Goal: Information Seeking & Learning: Check status

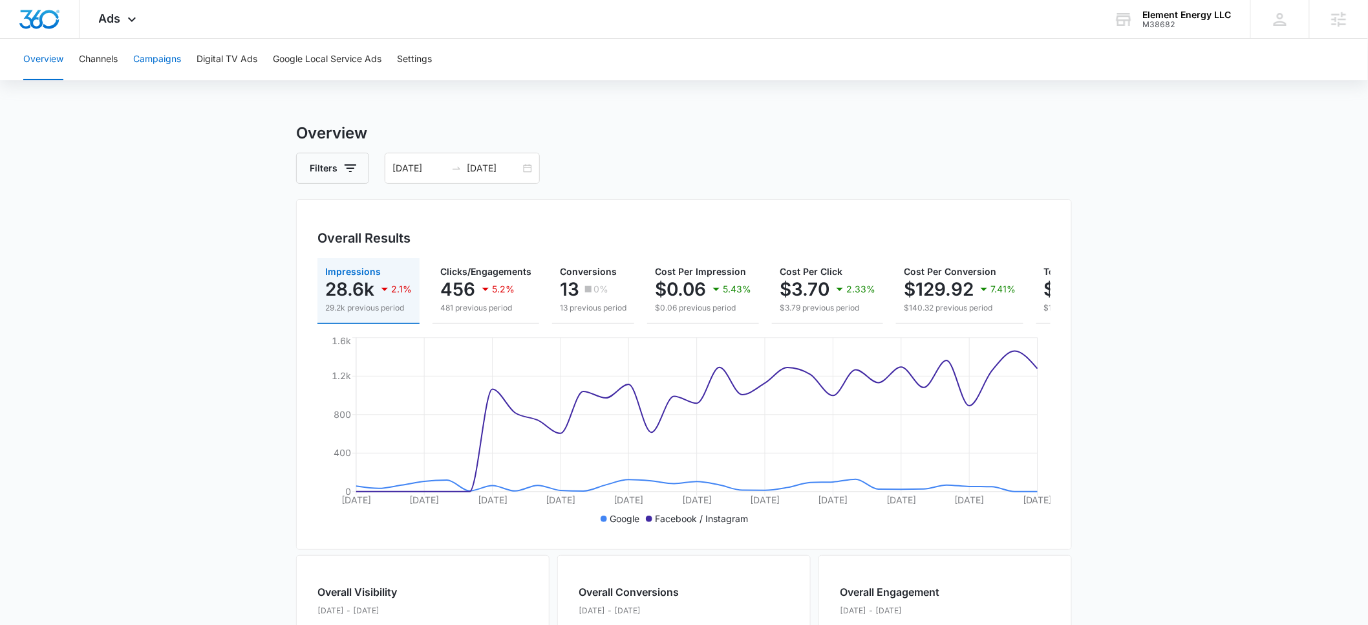
click at [152, 62] on button "Campaigns" at bounding box center [157, 59] width 48 height 41
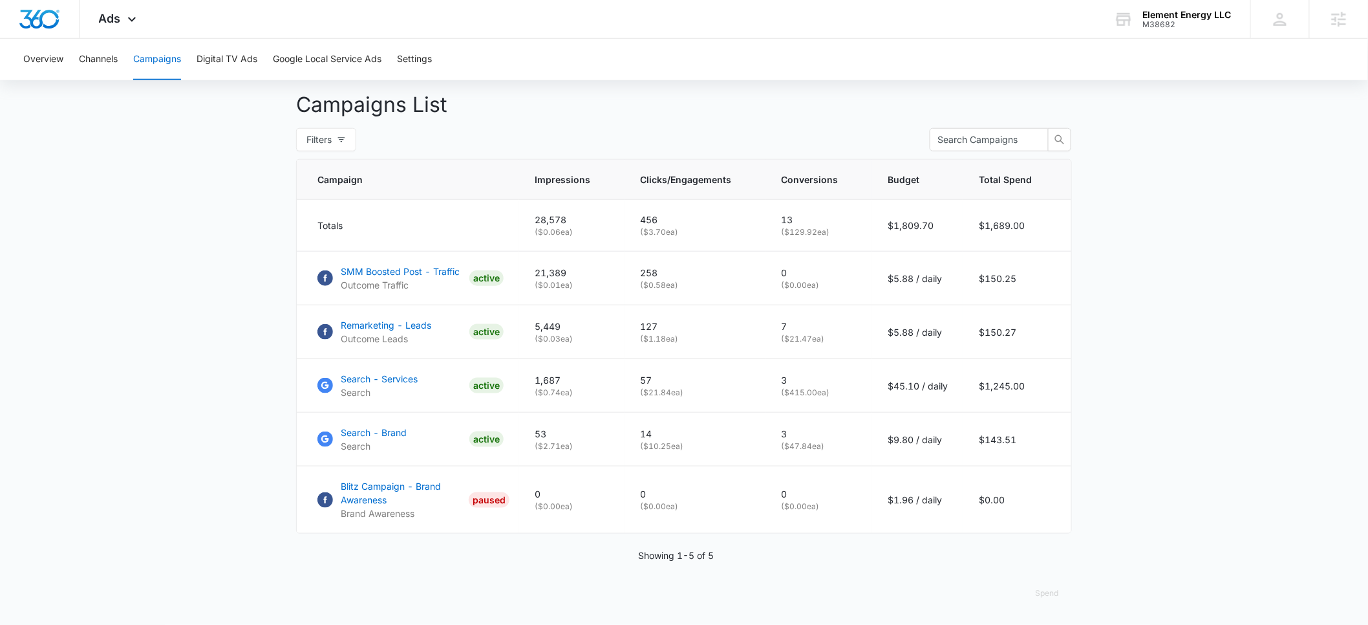
scroll to position [482, 0]
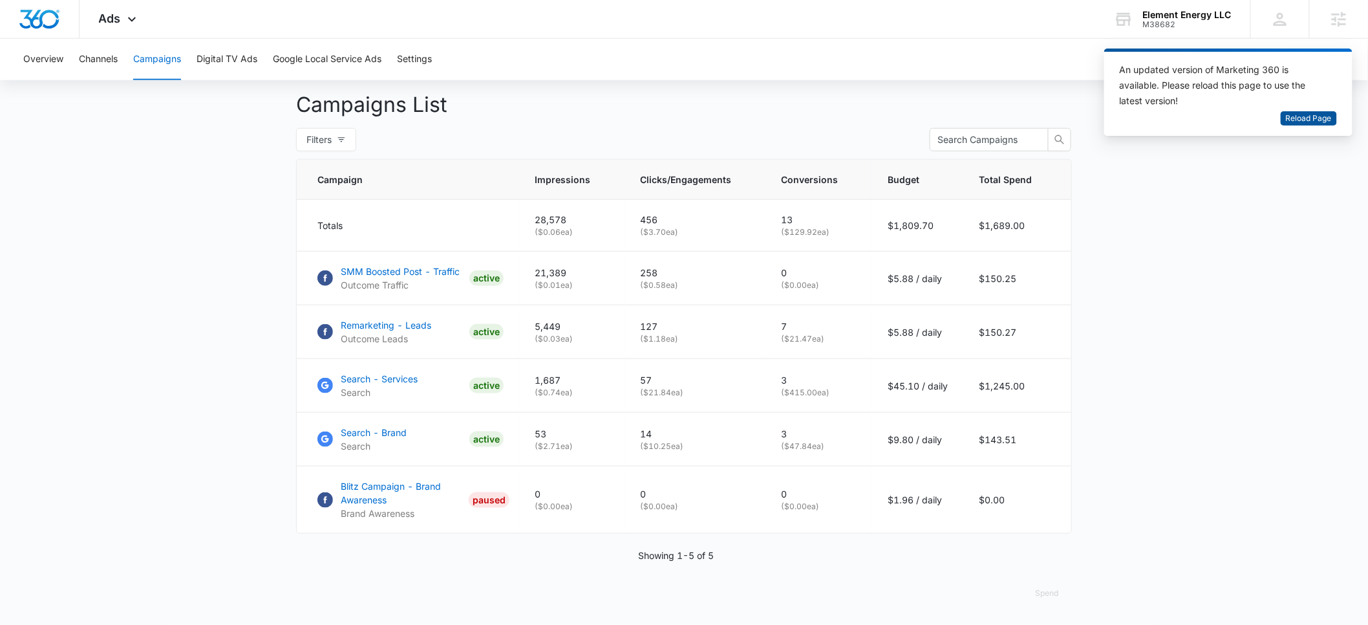
click at [1309, 114] on span "Reload Page" at bounding box center [1309, 119] width 46 height 12
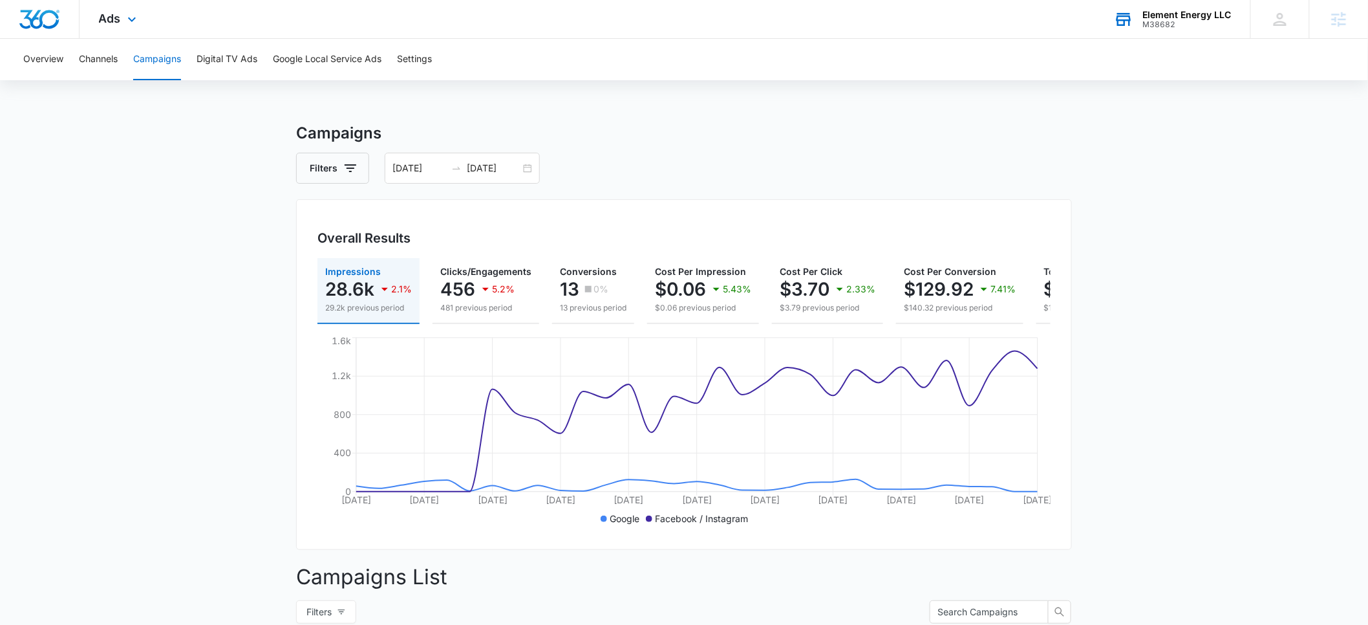
click at [1160, 25] on div "M38682" at bounding box center [1187, 24] width 89 height 9
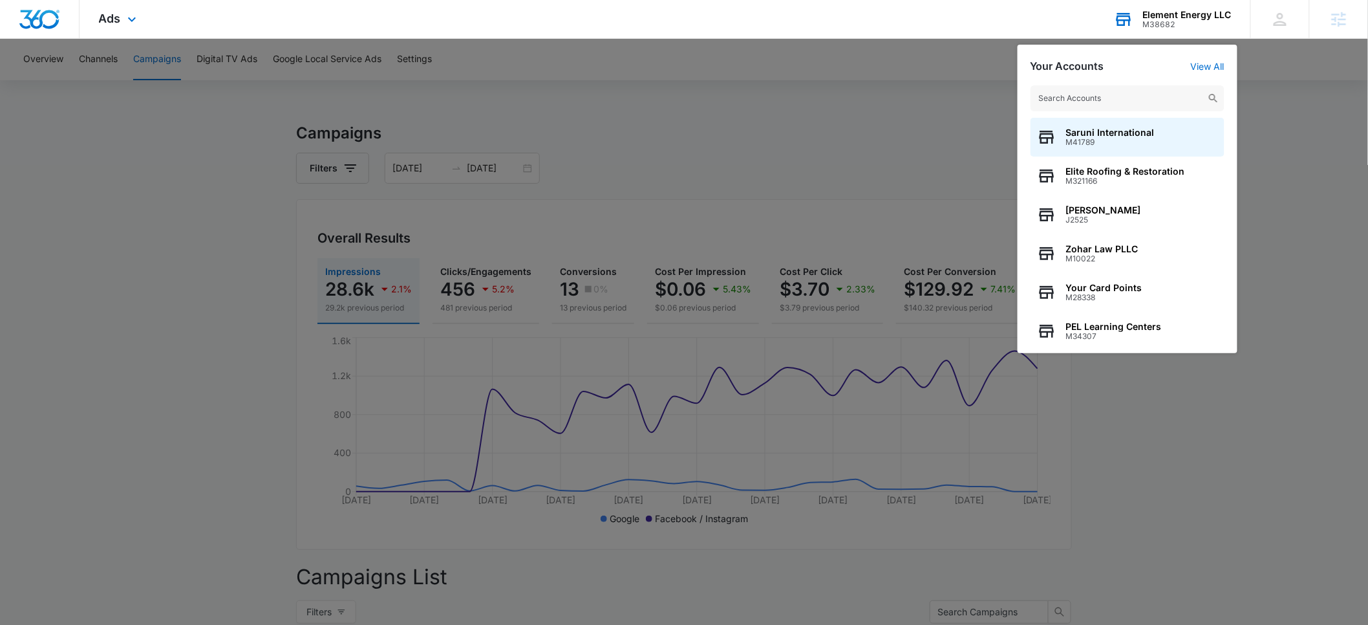
click at [1055, 91] on input "text" at bounding box center [1128, 98] width 194 height 26
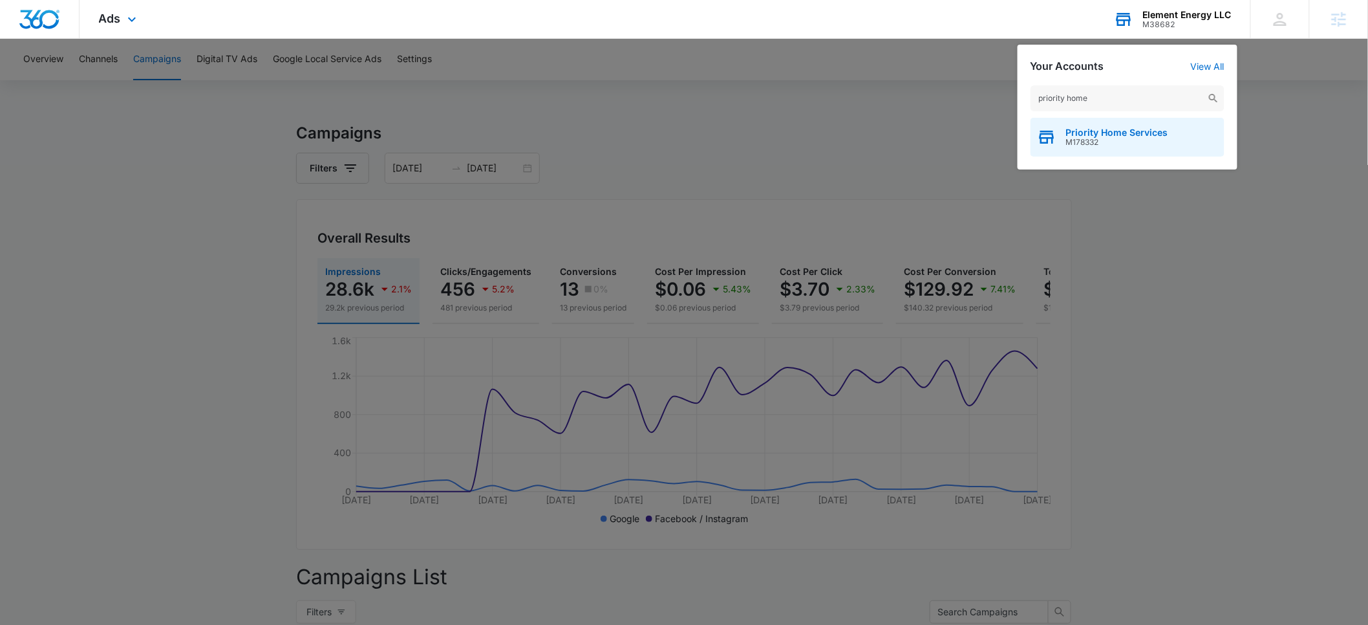
type input "priority home"
click at [1081, 140] on span "M178332" at bounding box center [1117, 142] width 102 height 9
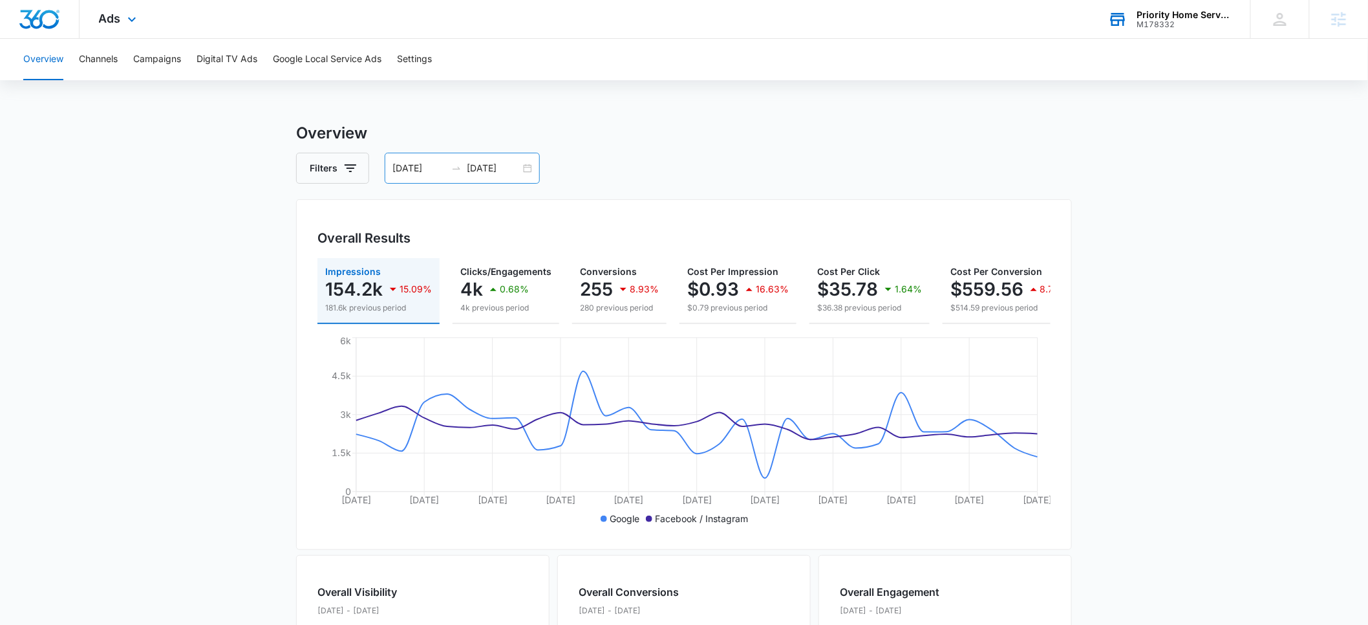
click at [414, 175] on div "[DATE] [DATE]" at bounding box center [462, 168] width 155 height 31
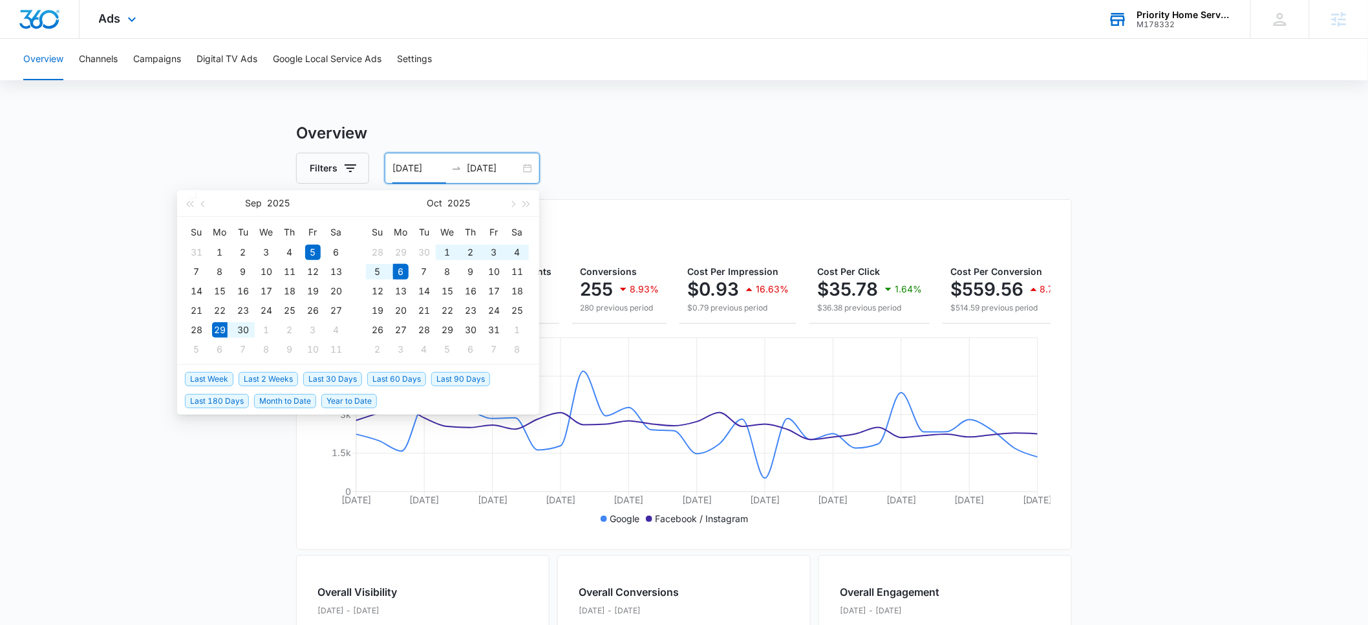
click at [210, 379] on span "Last Week" at bounding box center [209, 379] width 48 height 14
type input "[DATE]"
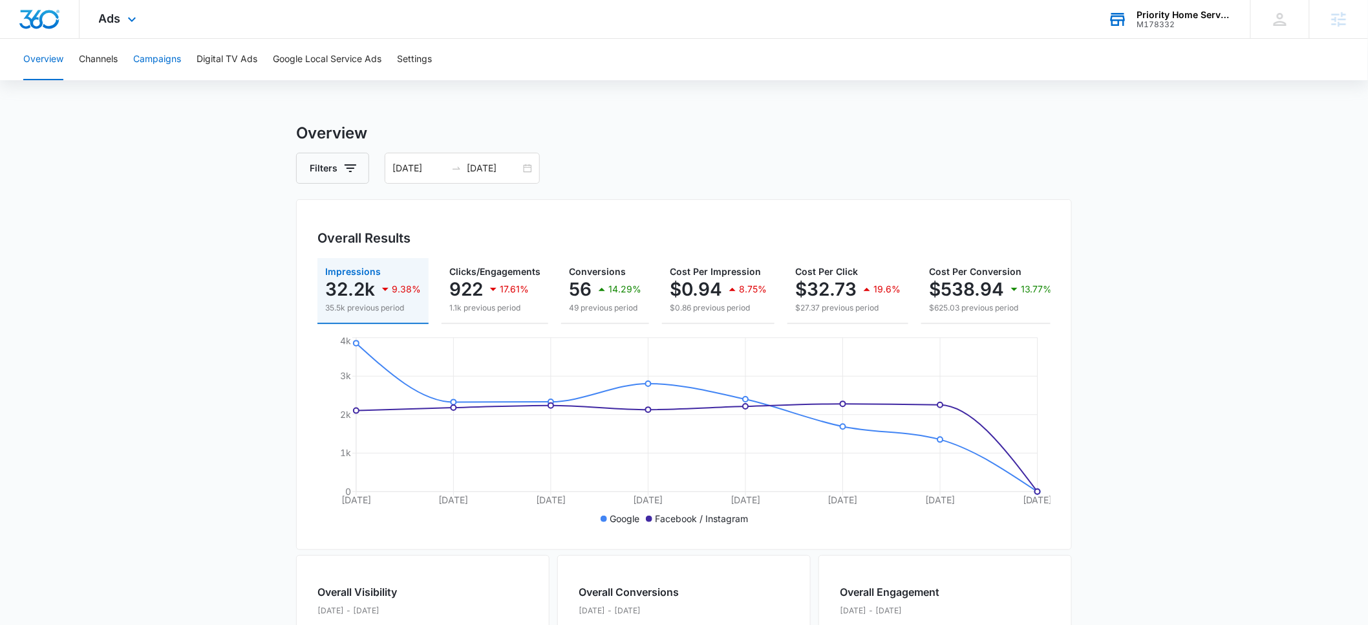
click at [158, 61] on button "Campaigns" at bounding box center [157, 59] width 48 height 41
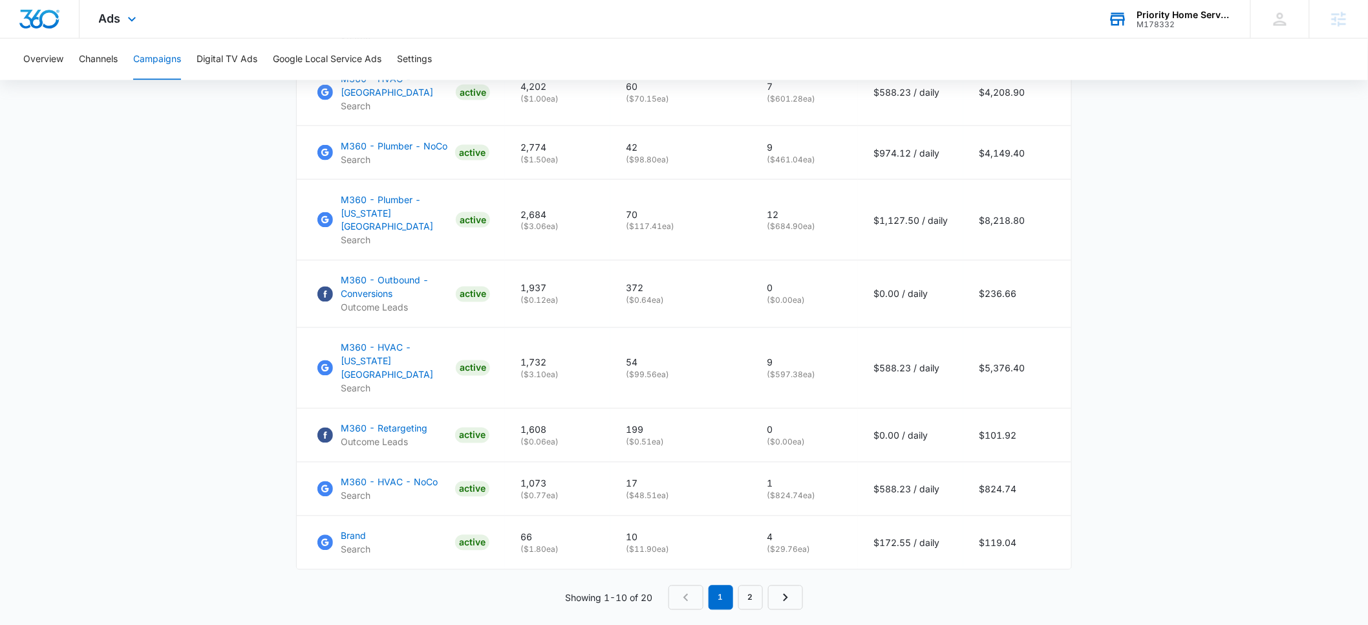
scroll to position [802, 0]
click at [1047, 552] on div "Raw" at bounding box center [1058, 554] width 38 height 8
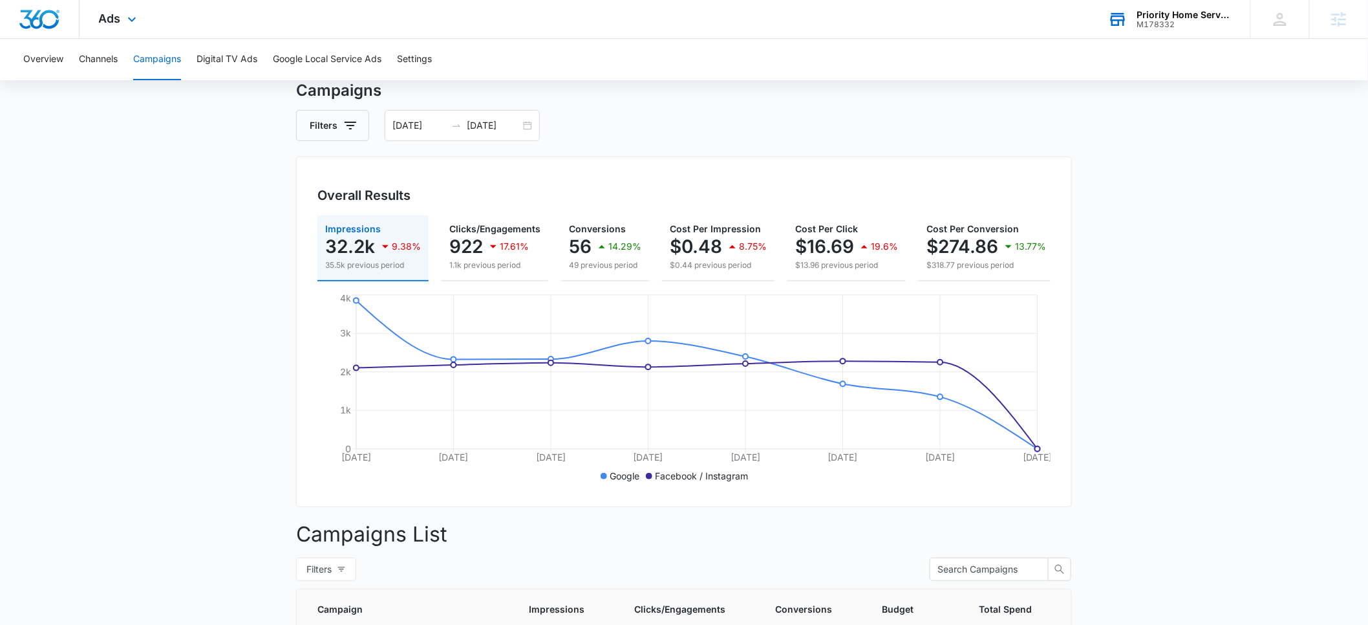
scroll to position [0, 0]
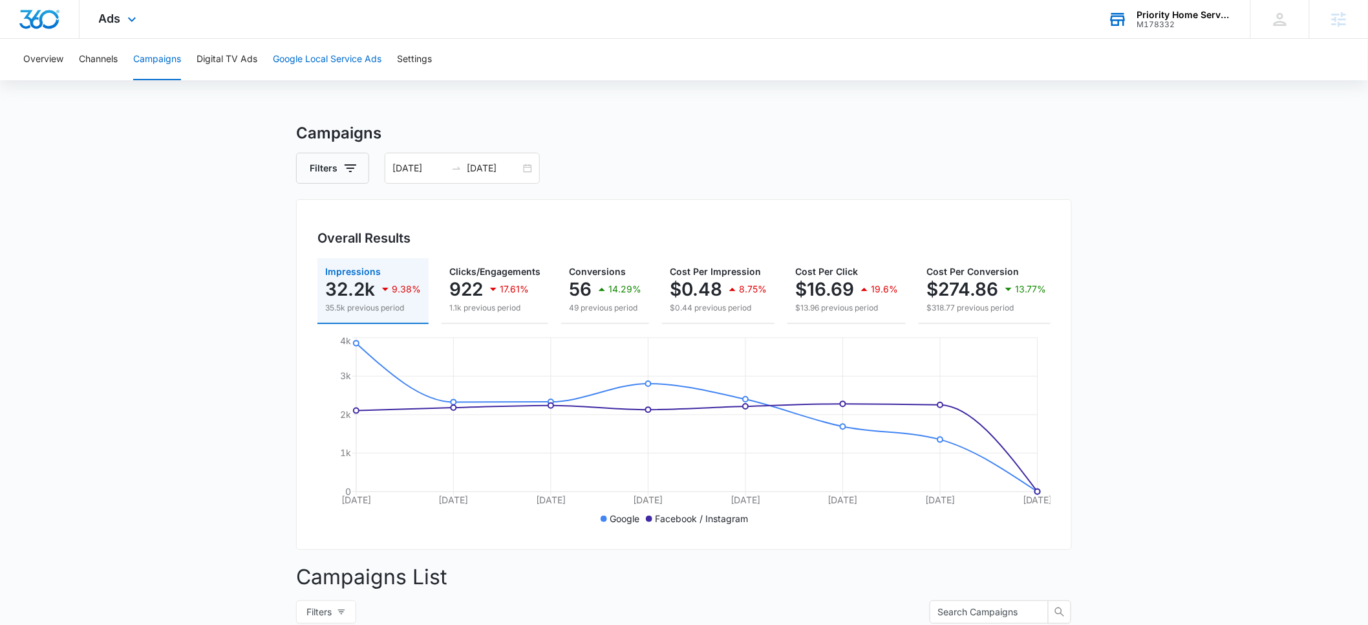
click at [283, 60] on button "Google Local Service Ads" at bounding box center [327, 59] width 109 height 41
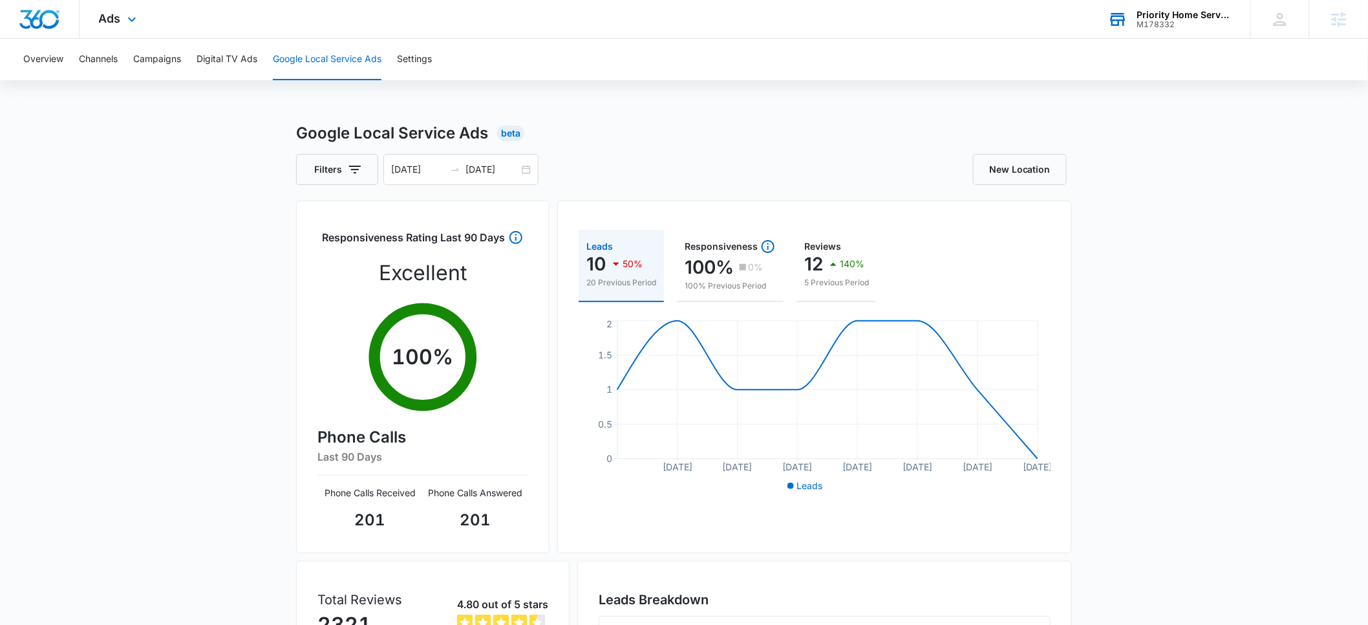
click at [140, 405] on div "Google Local Service Ads Beta Filters [DATE] [DATE] New Location Responsiveness…" at bounding box center [684, 458] width 1368 height 673
